Goal: Communication & Community: Answer question/provide support

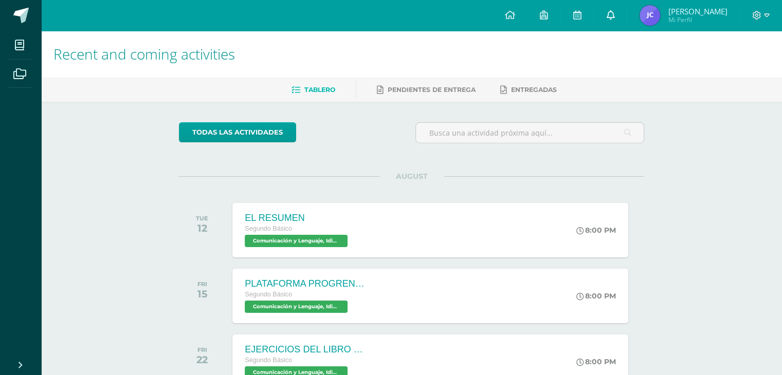
click at [612, 0] on link at bounding box center [610, 15] width 33 height 31
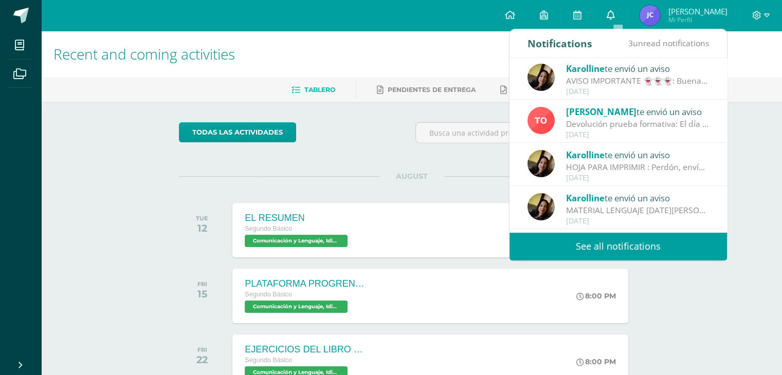
scroll to position [51, 0]
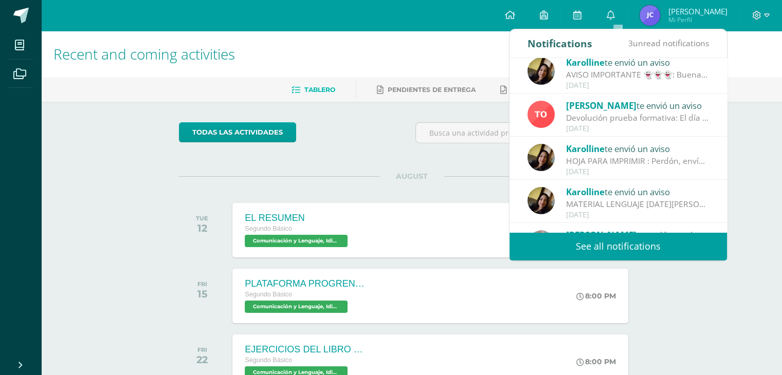
click at [679, 65] on div "[PERSON_NAME] te envió un aviso" at bounding box center [637, 62] width 143 height 13
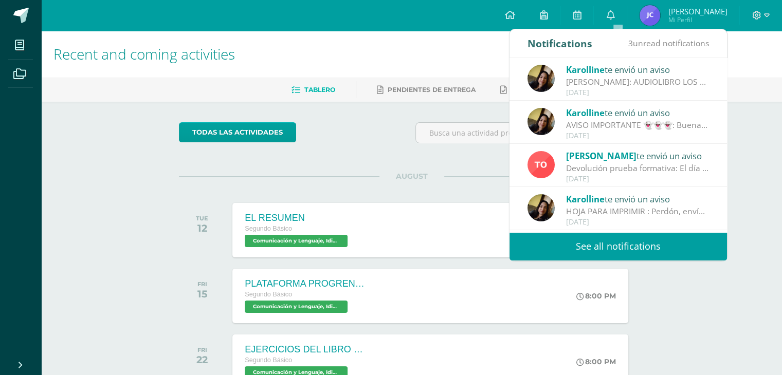
scroll to position [0, 0]
click at [662, 104] on div "Karolline te envió un aviso AVISO IMPORTANTE 👻👻👻: Buenas tardes chicos!! No olv…" at bounding box center [619, 122] width 218 height 43
click at [675, 79] on div "[PERSON_NAME]: AUDIOLIBRO LOS SONÁMBULOS: Buenas tardes chicos, se ha habilitad…" at bounding box center [637, 83] width 143 height 12
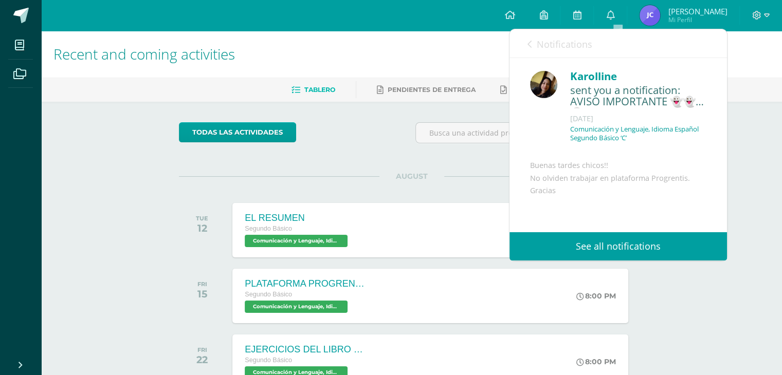
click at [674, 74] on div "Karolline" at bounding box center [638, 76] width 136 height 16
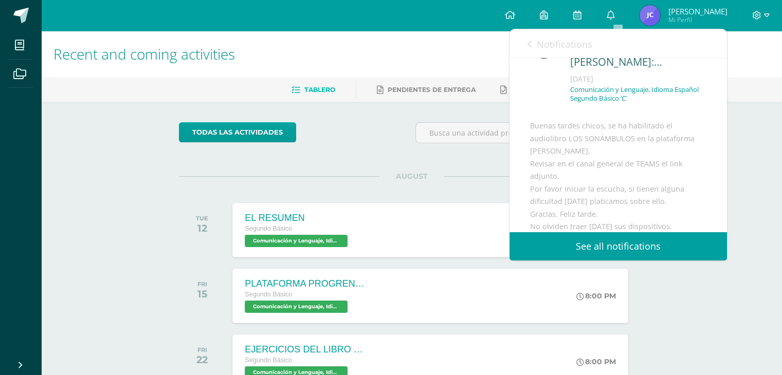
scroll to position [41, 0]
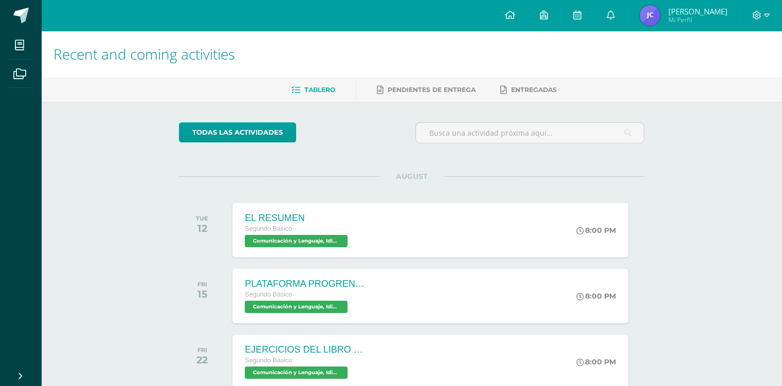
click at [618, 23] on link at bounding box center [610, 15] width 33 height 31
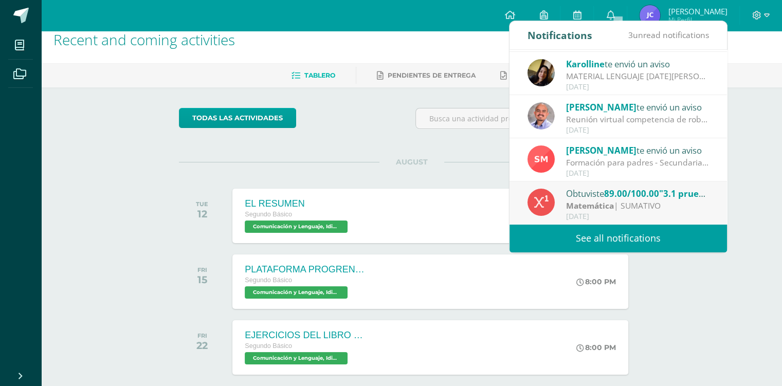
scroll to position [15, 0]
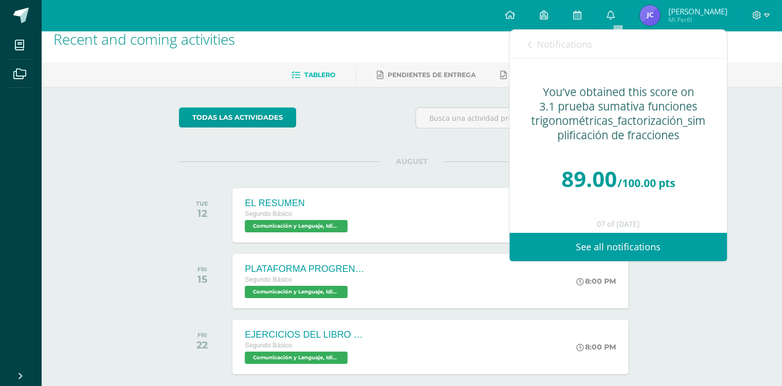
click at [556, 49] on span "Notifications" at bounding box center [565, 44] width 56 height 12
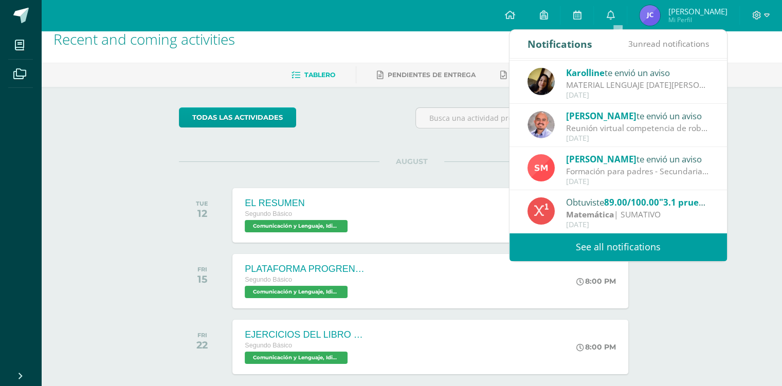
click at [639, 166] on div "Formación para padres - Secundaria: Estimada Familia Marista del [GEOGRAPHIC_DA…" at bounding box center [637, 172] width 143 height 12
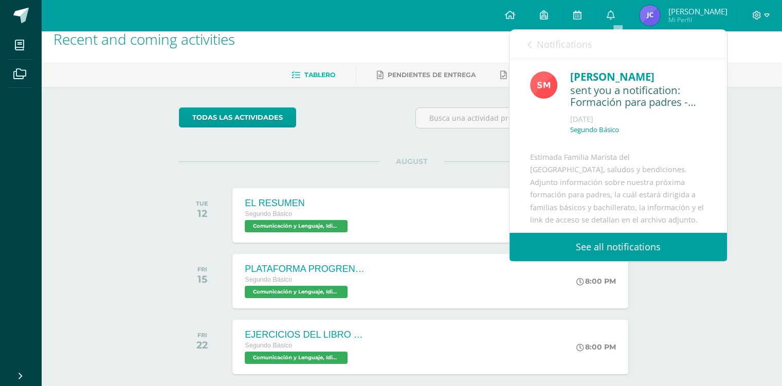
scroll to position [16, 0]
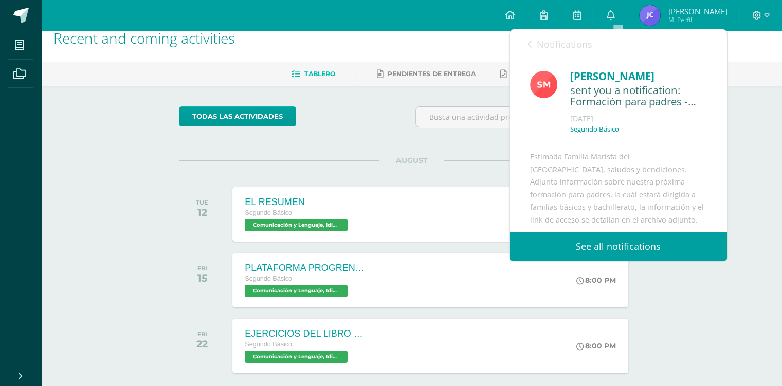
click at [583, 35] on link "Notifications" at bounding box center [560, 43] width 65 height 29
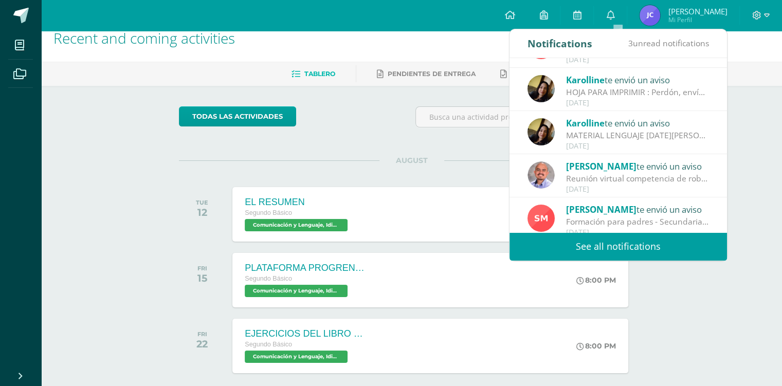
scroll to position [0, 0]
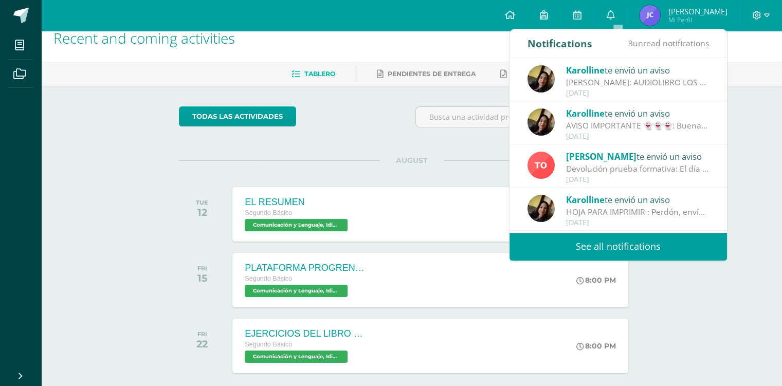
click at [653, 72] on div "[PERSON_NAME] te envió un aviso" at bounding box center [637, 69] width 143 height 13
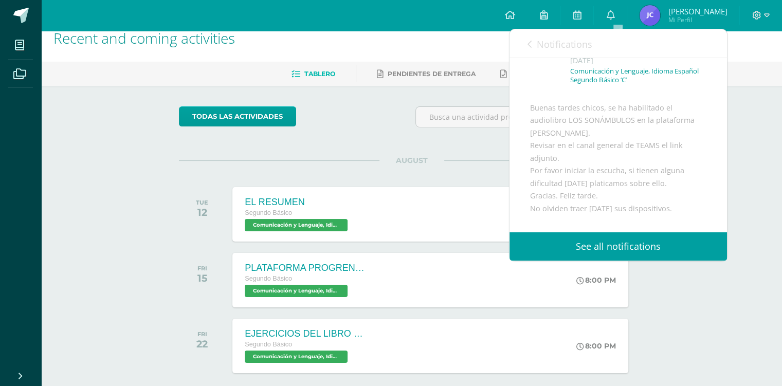
scroll to position [59, 0]
click at [566, 42] on span "Notifications" at bounding box center [565, 44] width 56 height 12
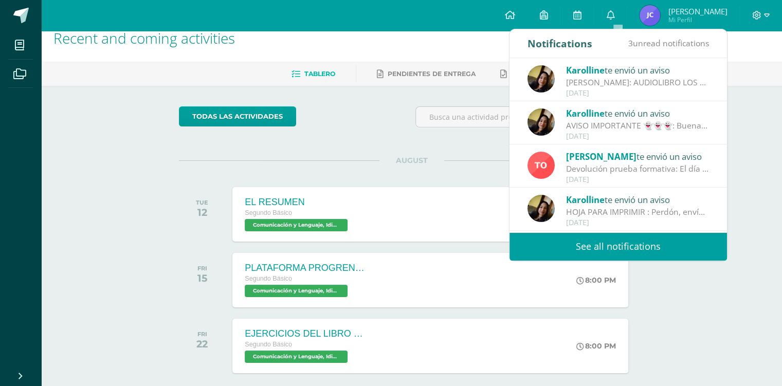
click at [582, 4] on link at bounding box center [577, 15] width 33 height 31
